Goal: Information Seeking & Learning: Learn about a topic

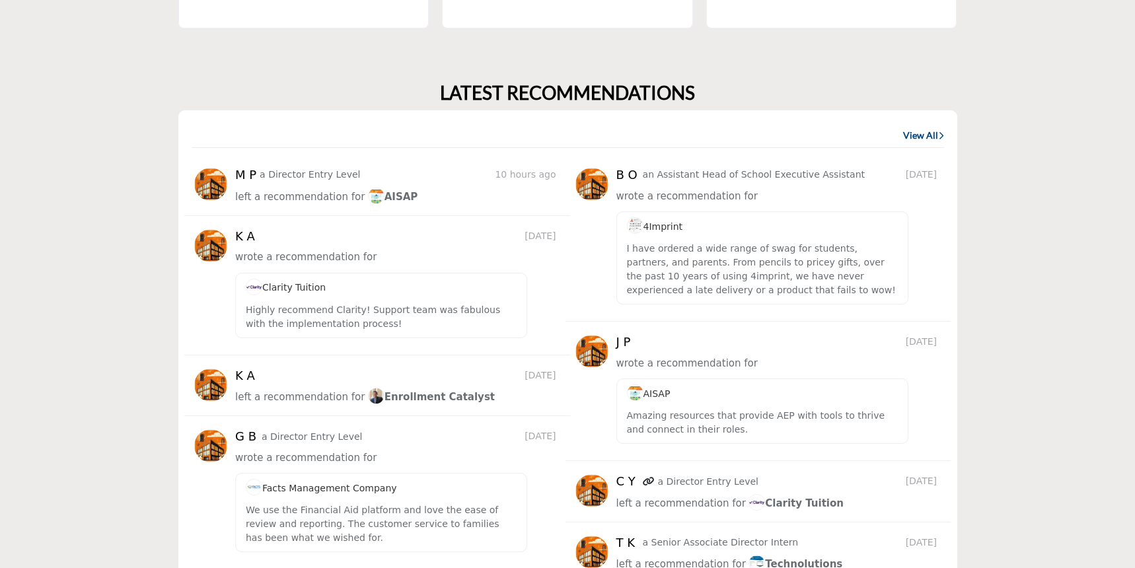
scroll to position [1553, 0]
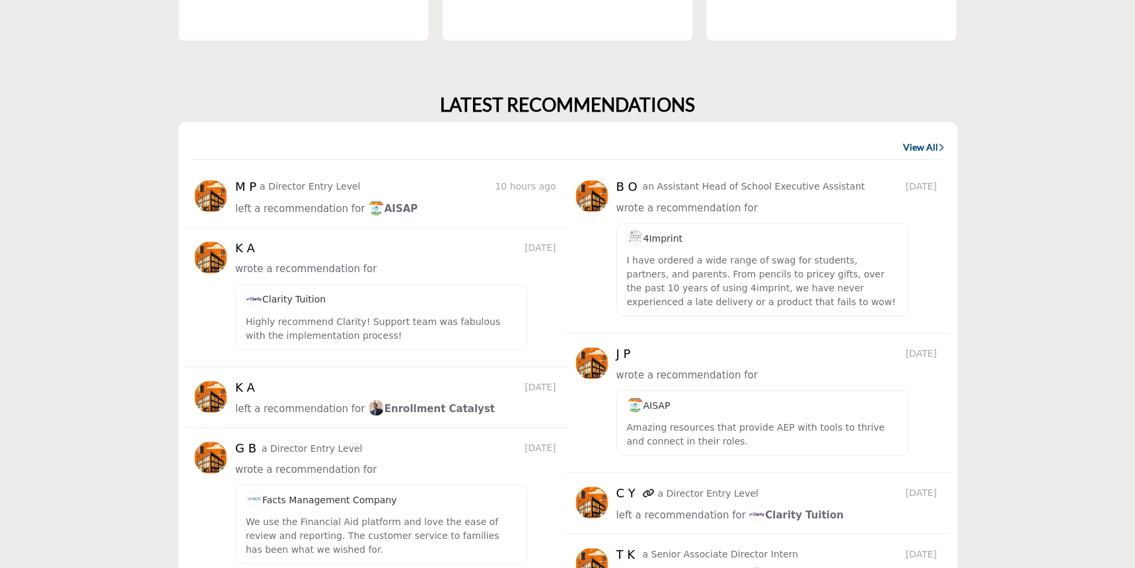
click at [937, 145] on link "View All" at bounding box center [923, 147] width 41 height 13
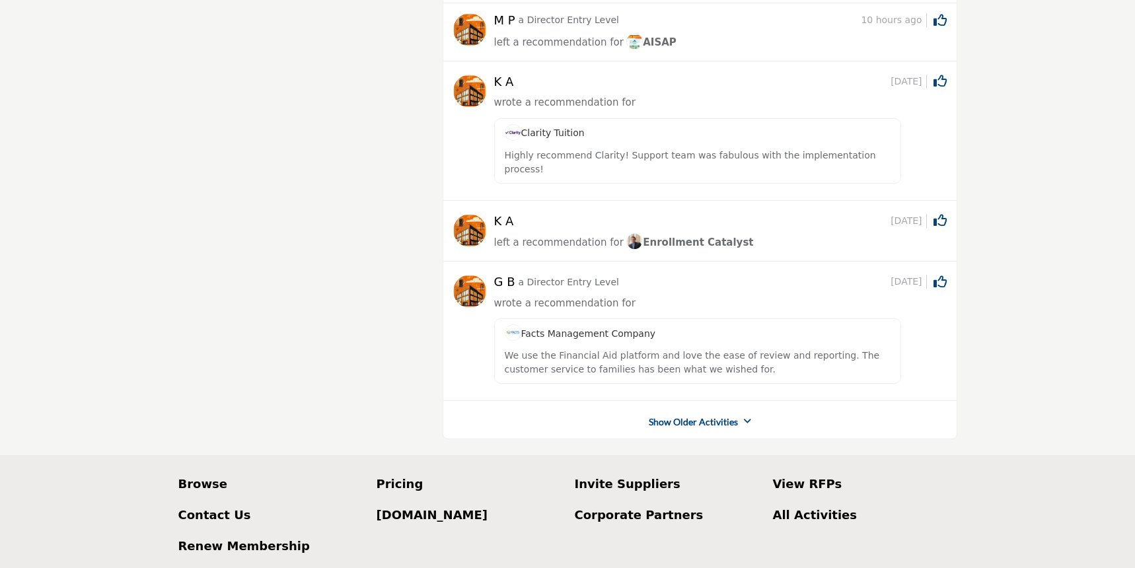
scroll to position [137, 0]
click at [669, 414] on link "Show Older Activities" at bounding box center [693, 420] width 89 height 13
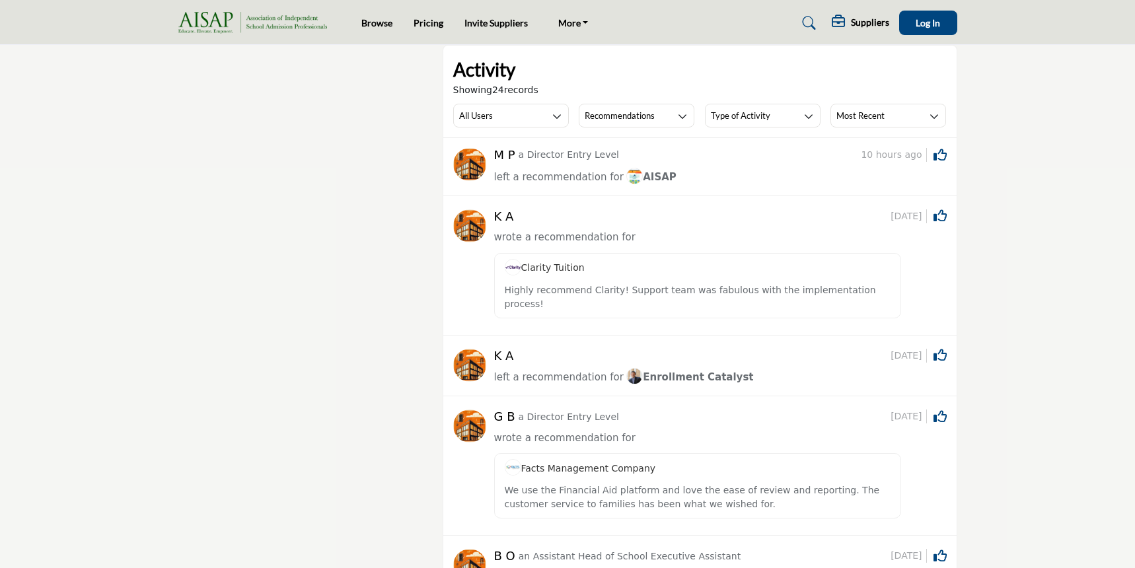
scroll to position [0, 0]
click at [424, 21] on link "Pricing" at bounding box center [429, 23] width 30 height 11
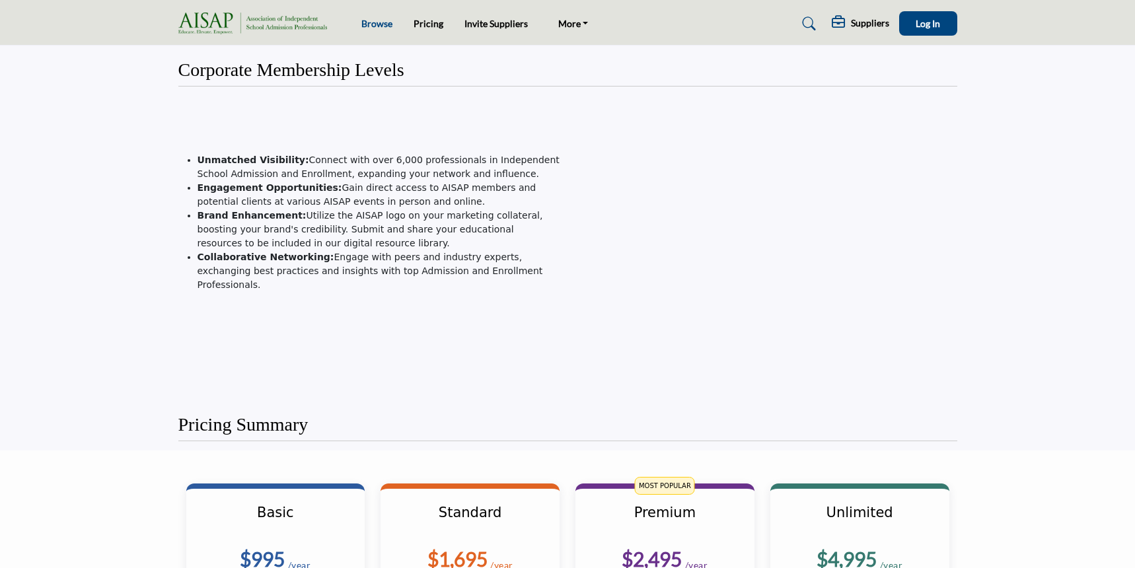
click at [377, 22] on link "Browse" at bounding box center [376, 23] width 31 height 11
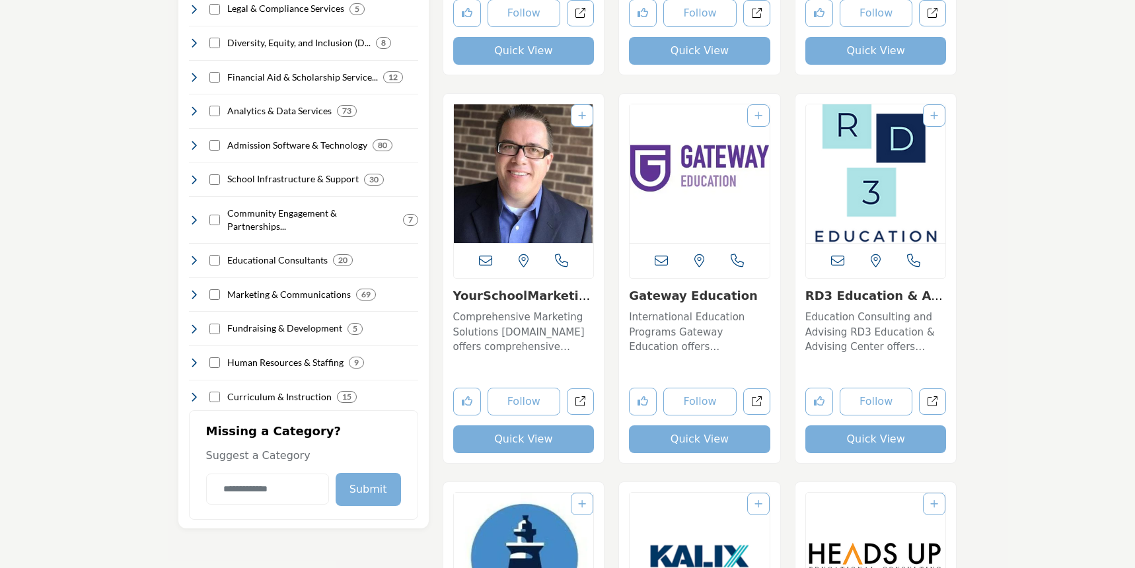
scroll to position [617, 0]
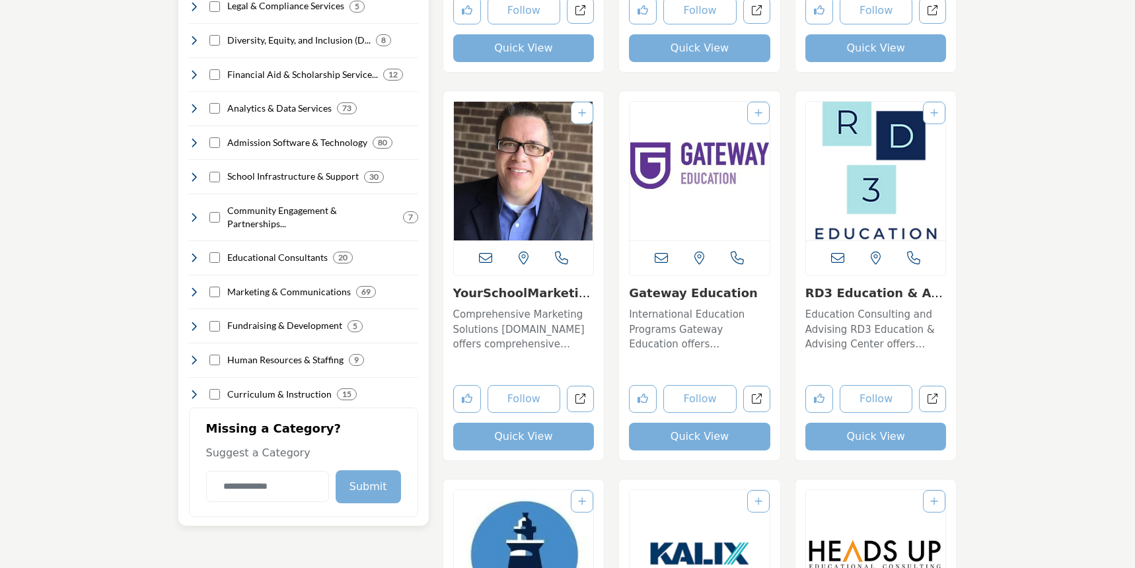
click at [193, 137] on icon at bounding box center [194, 142] width 11 height 11
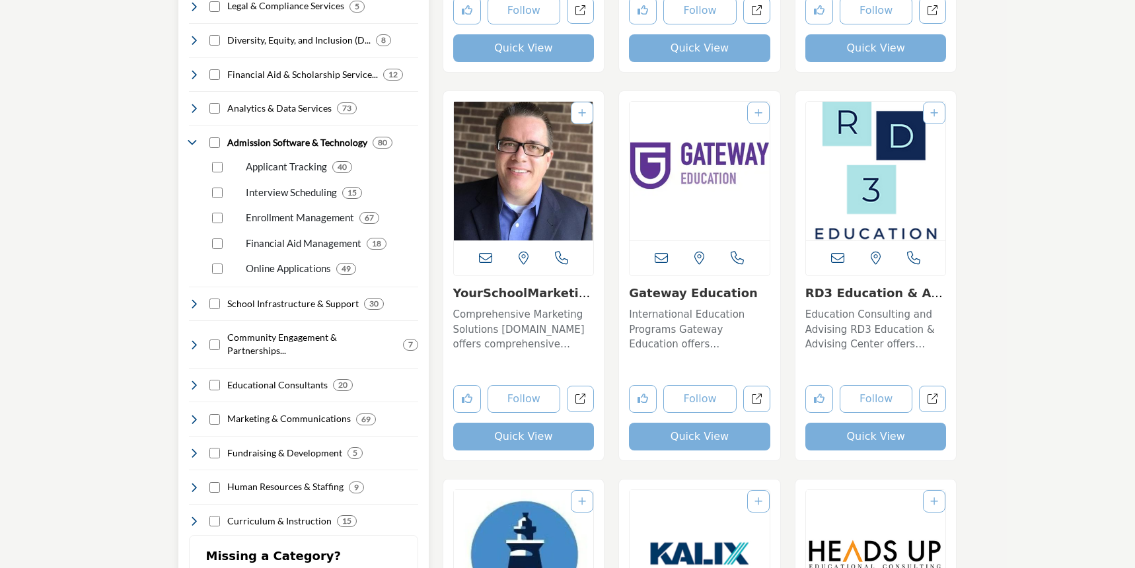
click at [223, 200] on div "Enrollment Management 67" at bounding box center [312, 213] width 211 height 26
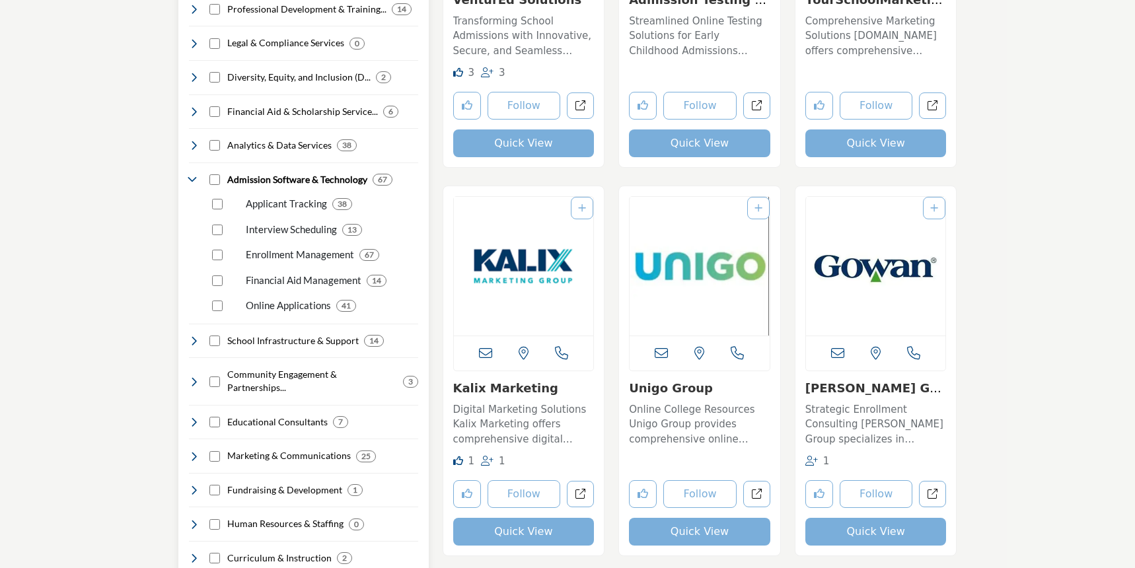
scroll to position [650, 0]
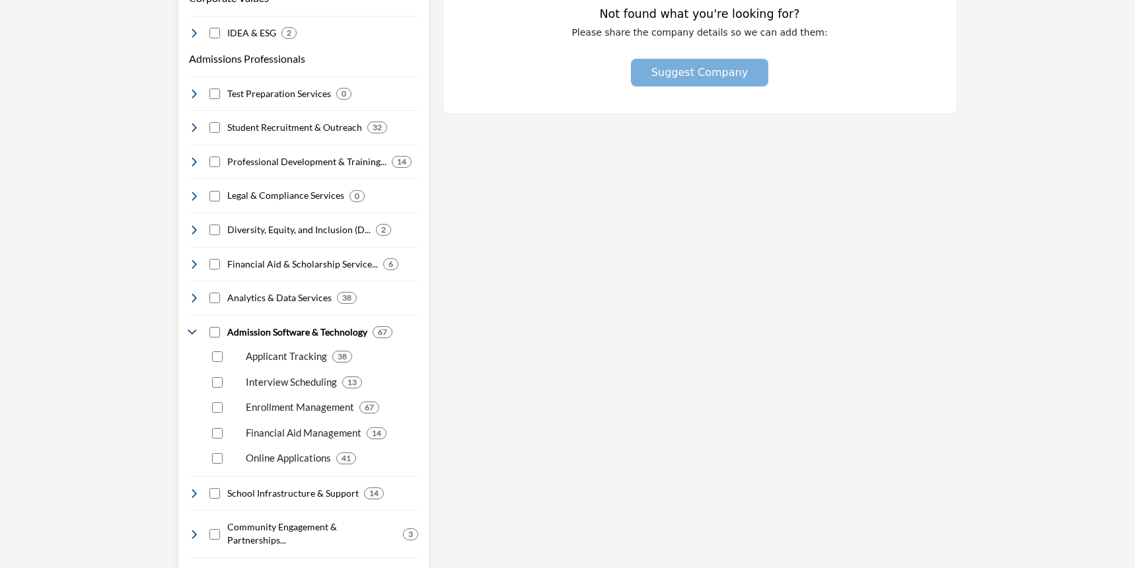
click at [190, 92] on div "Admissions Professionals Clear Test Preparation Services 0 0 0 0 0 0 9" at bounding box center [303, 381] width 229 height 674
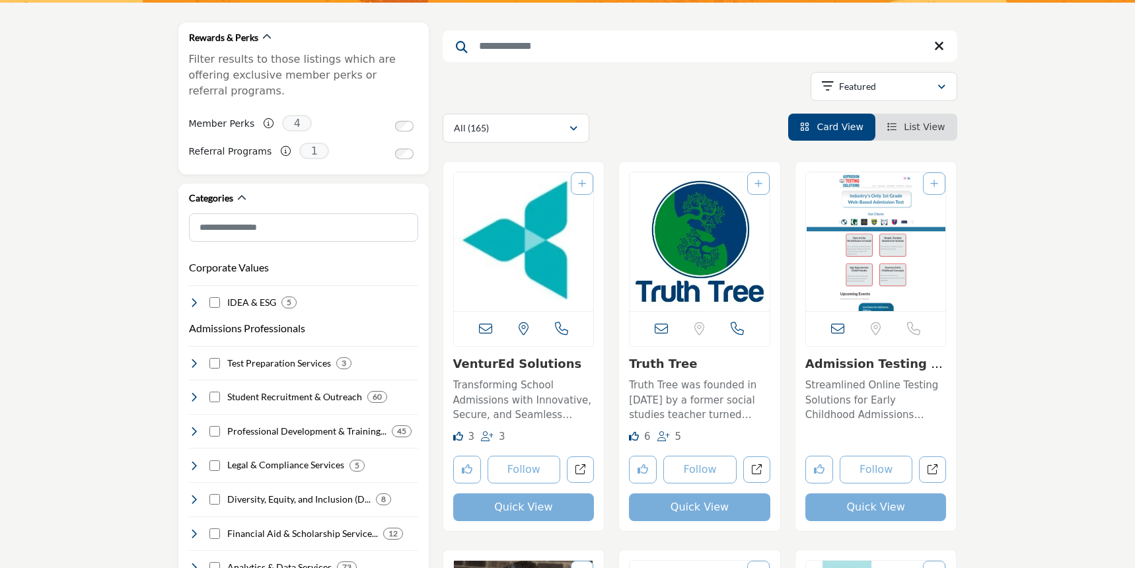
scroll to position [313, 0]
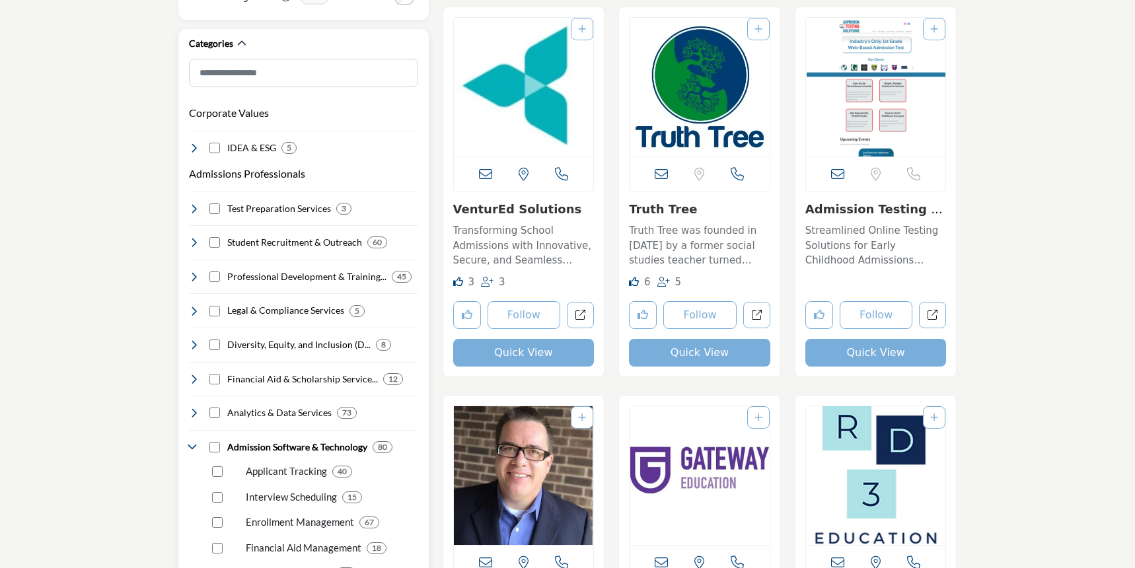
click at [196, 408] on icon at bounding box center [194, 413] width 11 height 11
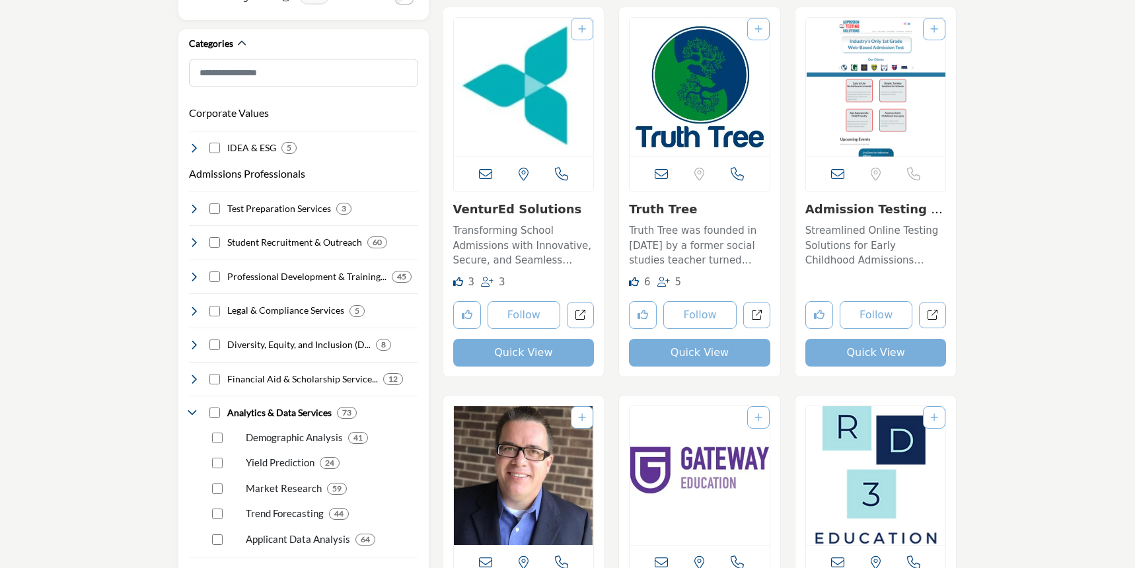
scroll to position [451, 0]
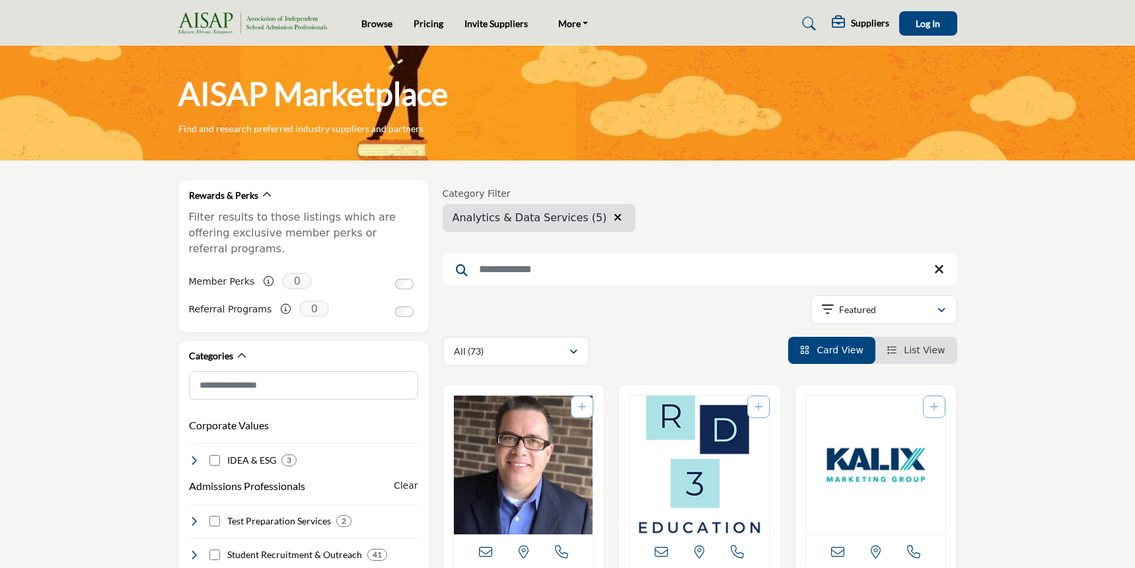
click at [610, 215] on button "button" at bounding box center [618, 217] width 16 height 17
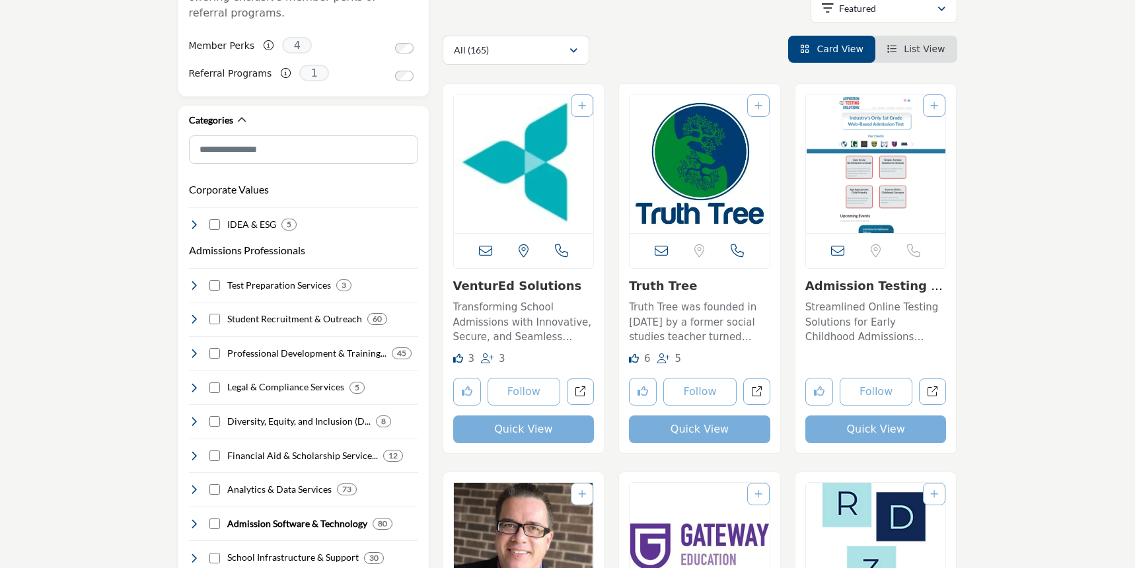
scroll to position [237, 0]
click at [889, 60] on li "List View" at bounding box center [916, 48] width 82 height 27
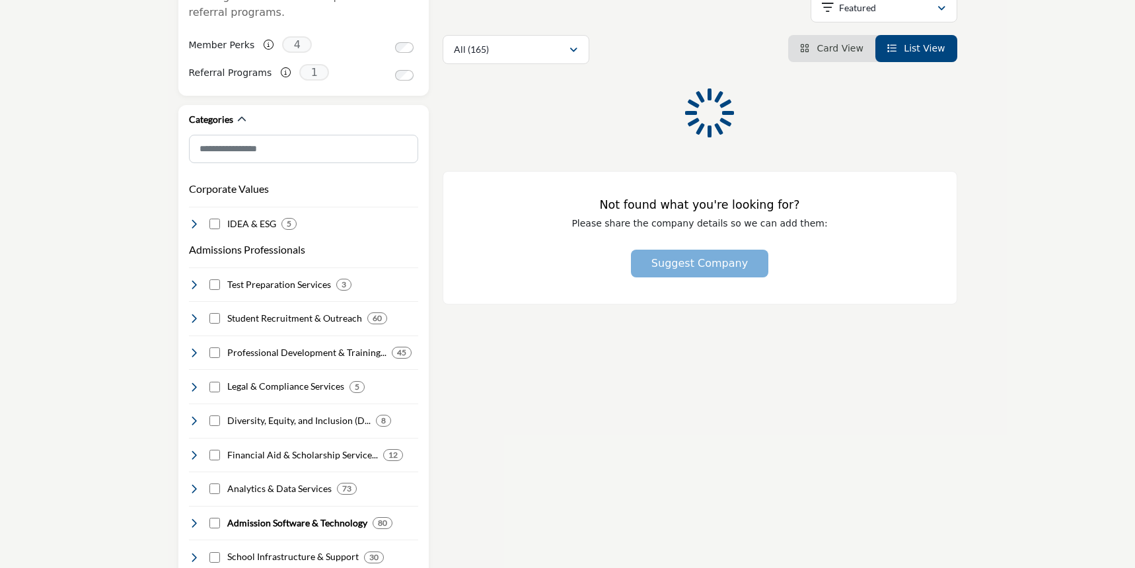
scroll to position [236, 0]
click at [896, 54] on li "List View" at bounding box center [916, 49] width 82 height 27
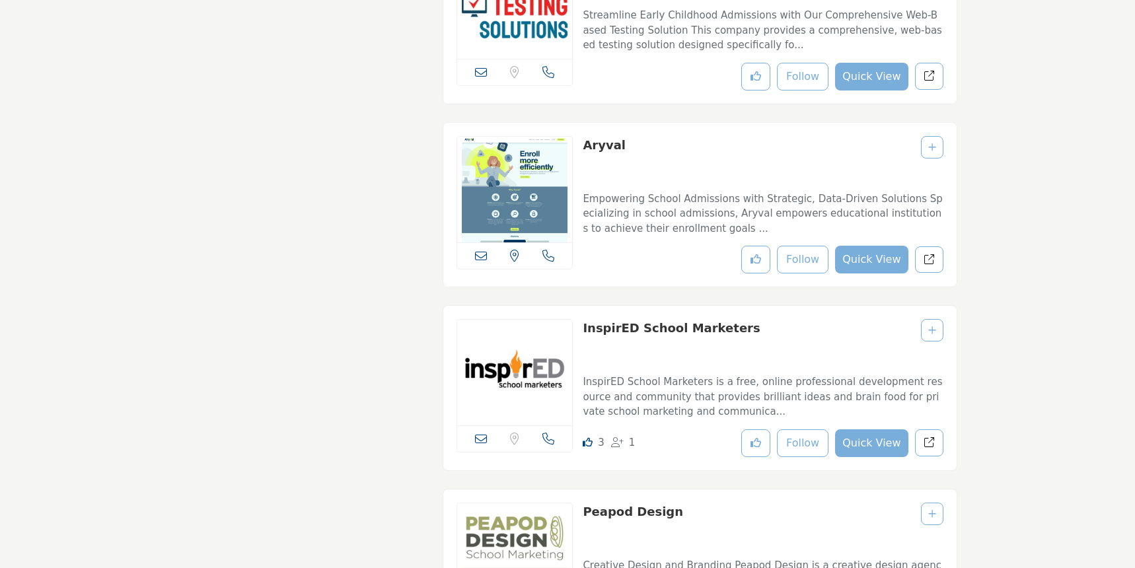
scroll to position [13611, 0]
